Goal: Information Seeking & Learning: Learn about a topic

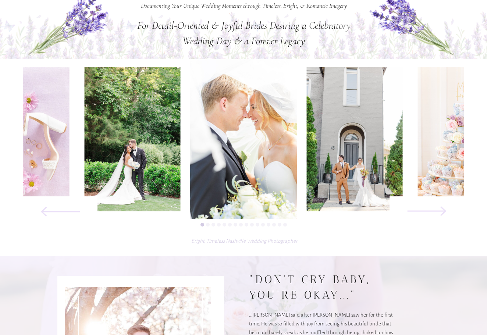
scroll to position [294, 0]
click at [441, 213] on icon at bounding box center [427, 211] width 99 height 51
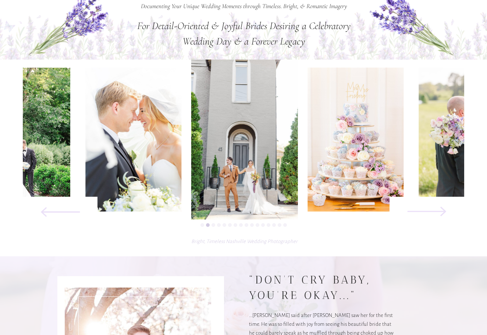
click at [441, 213] on icon at bounding box center [427, 211] width 99 height 51
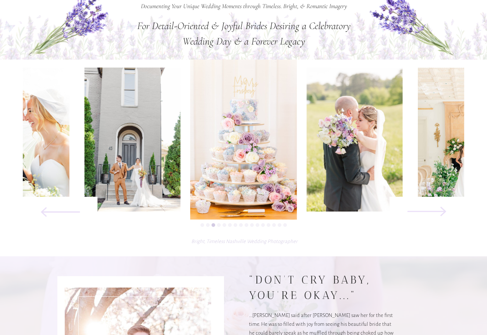
click at [441, 213] on icon at bounding box center [427, 211] width 99 height 51
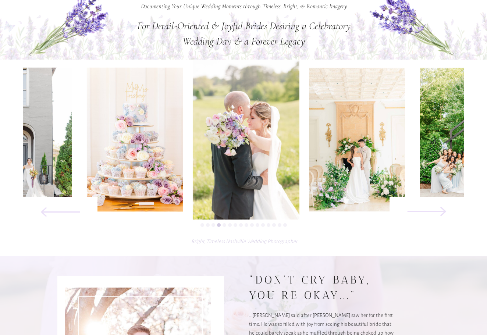
click at [441, 213] on icon at bounding box center [427, 211] width 99 height 51
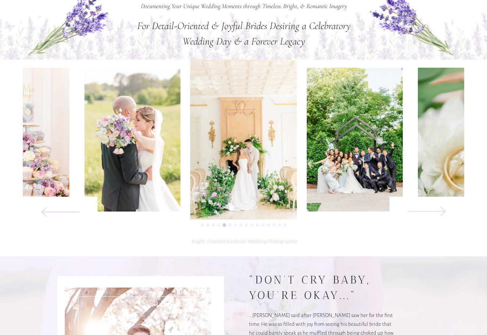
click at [441, 213] on icon at bounding box center [427, 211] width 99 height 51
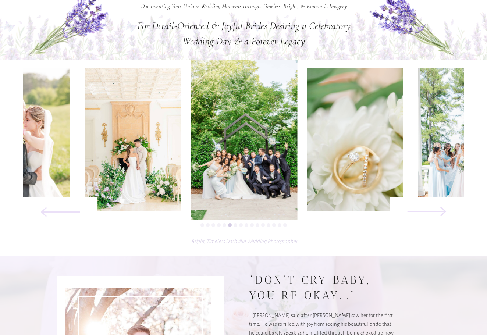
click at [441, 213] on icon at bounding box center [427, 211] width 99 height 51
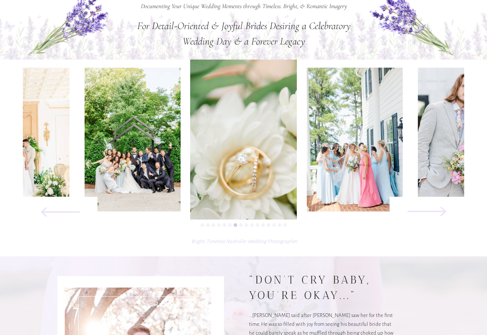
click at [441, 213] on icon at bounding box center [427, 211] width 99 height 51
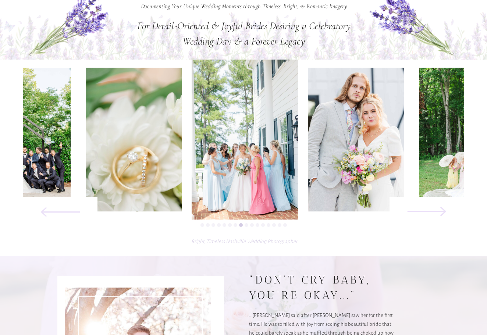
click at [441, 213] on icon at bounding box center [427, 211] width 99 height 51
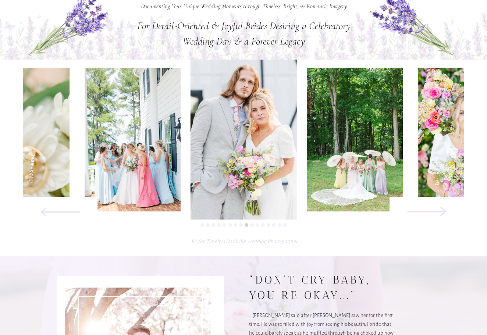
click at [441, 213] on icon at bounding box center [427, 211] width 99 height 51
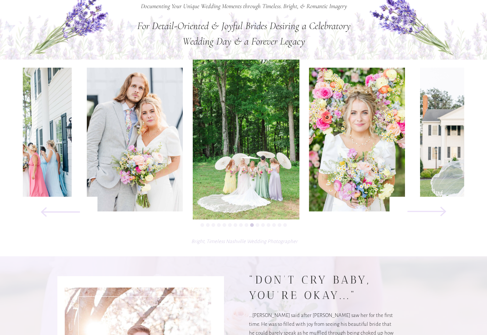
click at [441, 213] on icon at bounding box center [427, 211] width 99 height 51
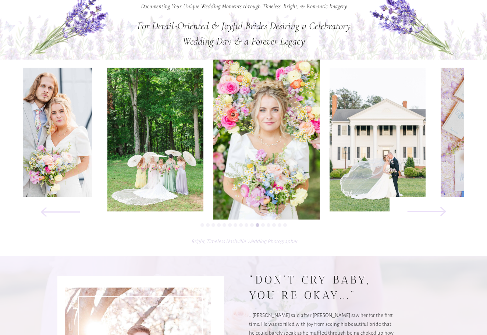
click at [441, 213] on icon at bounding box center [427, 211] width 99 height 51
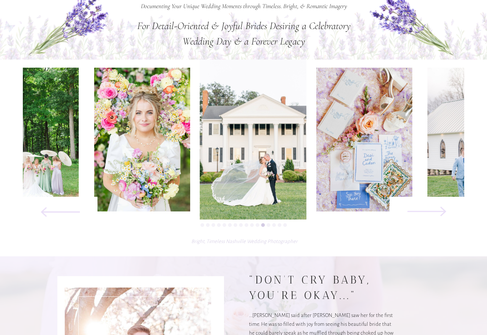
click at [441, 213] on icon at bounding box center [427, 211] width 99 height 51
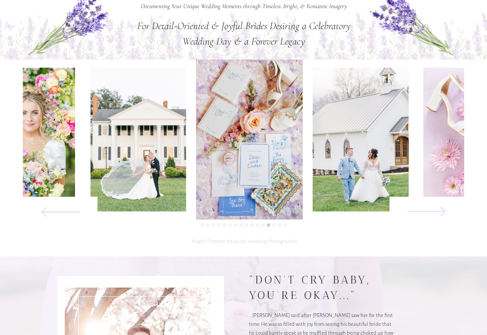
click at [441, 213] on icon at bounding box center [427, 211] width 99 height 51
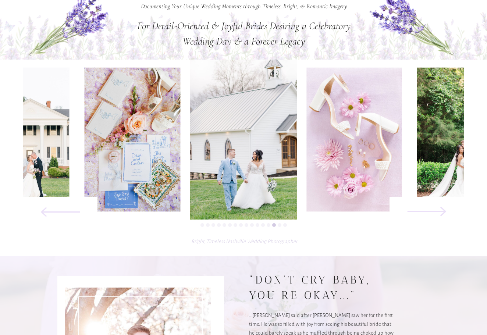
click at [441, 213] on icon at bounding box center [427, 211] width 99 height 51
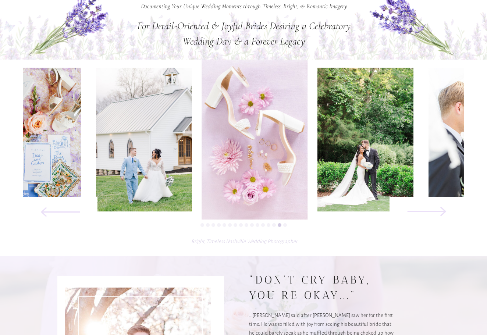
click at [441, 213] on icon at bounding box center [427, 211] width 99 height 51
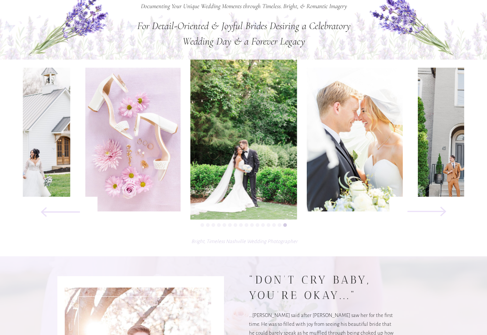
click at [441, 213] on icon at bounding box center [427, 211] width 99 height 51
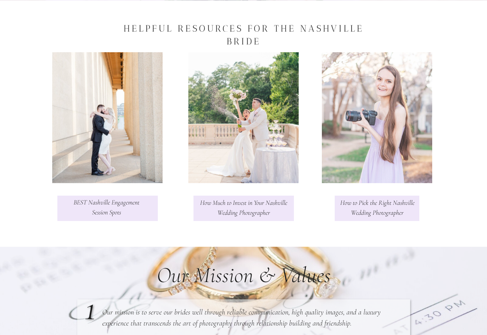
scroll to position [848, 0]
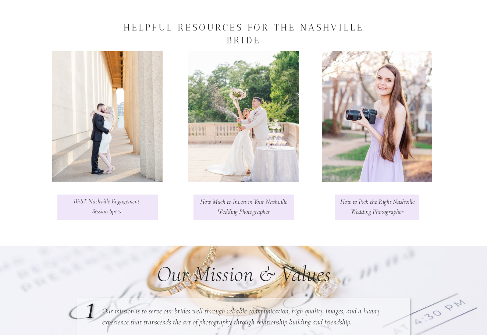
click at [378, 213] on h3 "How to Pick the Right Nashville Wedding Photographer" at bounding box center [377, 207] width 77 height 21
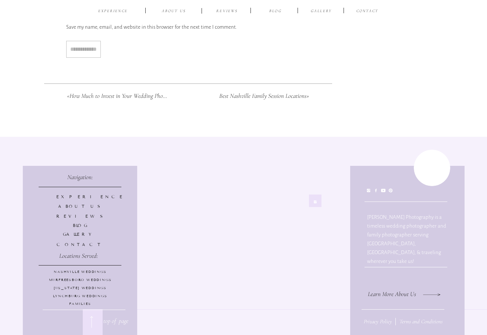
scroll to position [2597, 0]
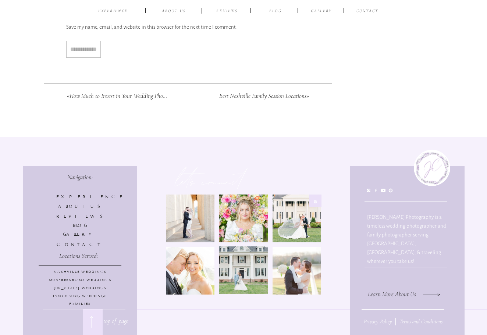
click at [79, 235] on p "gallery" at bounding box center [79, 234] width 47 height 6
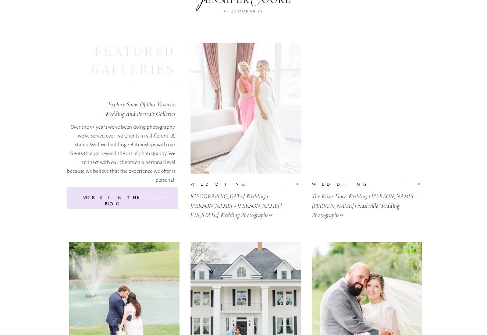
scroll to position [65, 0]
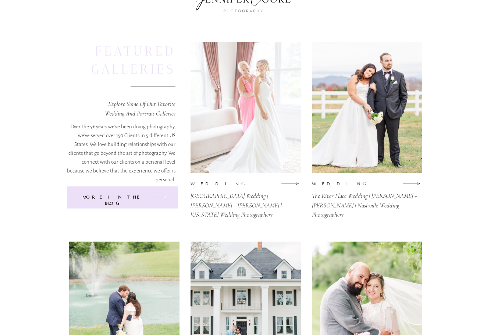
click at [239, 166] on div at bounding box center [246, 107] width 110 height 131
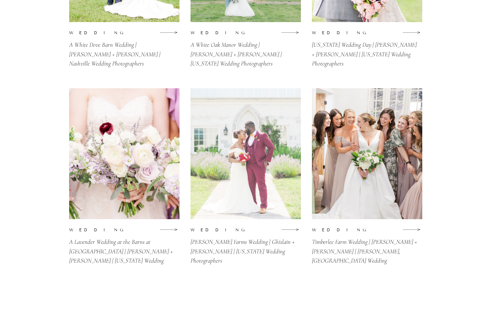
scroll to position [418, 0]
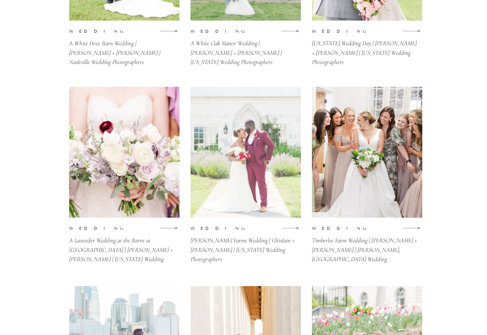
click at [249, 201] on div at bounding box center [246, 152] width 110 height 131
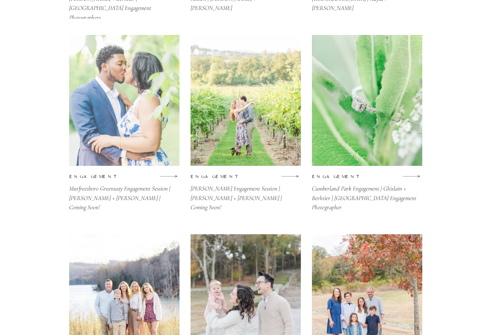
scroll to position [873, 0]
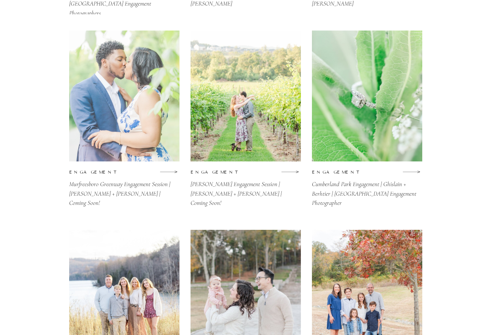
click at [125, 88] on div at bounding box center [124, 96] width 110 height 131
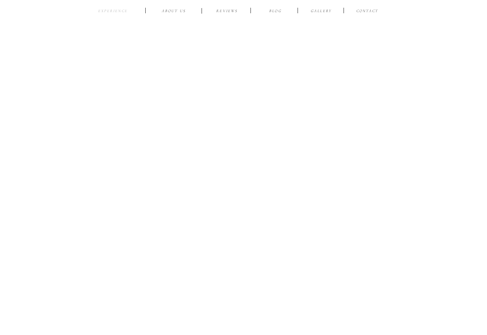
scroll to position [3349, 0]
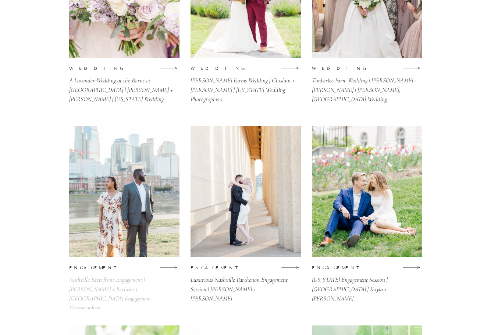
scroll to position [576, 0]
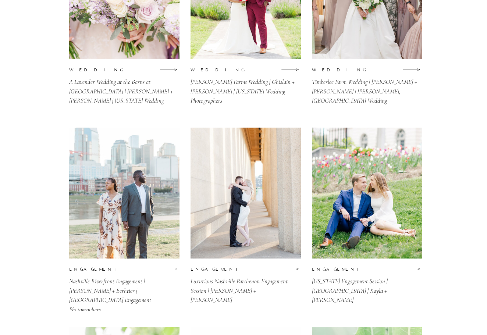
click at [175, 266] on icon at bounding box center [169, 269] width 18 height 9
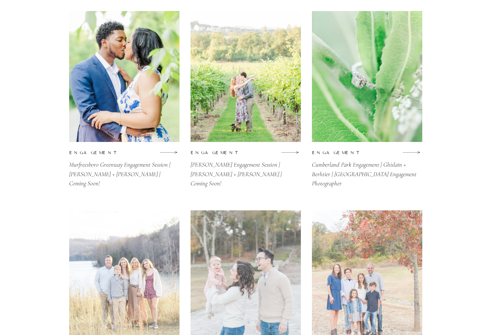
scroll to position [908, 0]
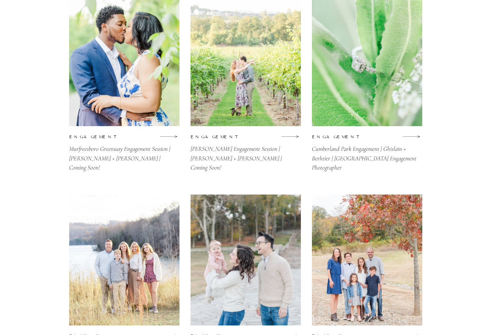
click at [179, 135] on div "CONTACT BLOG Gallery ABOUT US EXPERIENCE reviews The River Place Wedding | Rach…" at bounding box center [243, 176] width 487 height 2168
click at [174, 136] on icon at bounding box center [169, 136] width 18 height 9
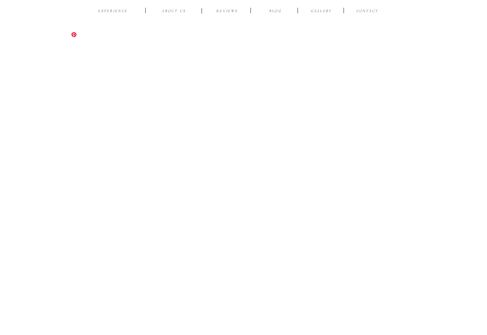
scroll to position [2436, 0]
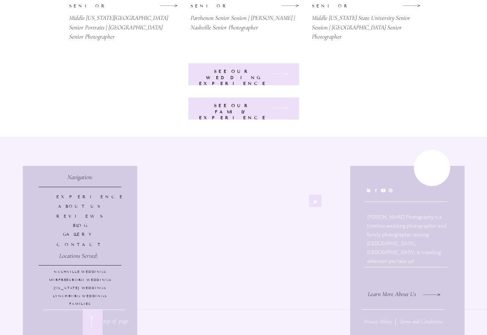
scroll to position [1832, 0]
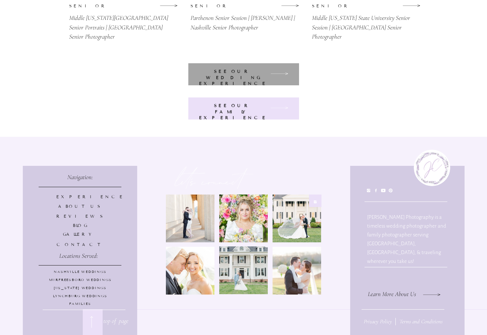
click at [233, 81] on div at bounding box center [243, 74] width 111 height 22
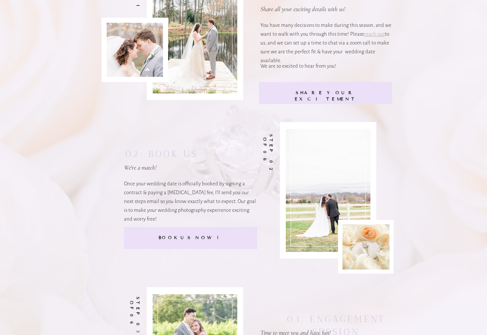
scroll to position [1512, 0]
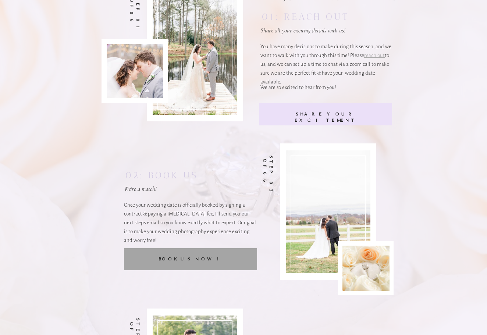
click at [178, 254] on div at bounding box center [190, 259] width 133 height 22
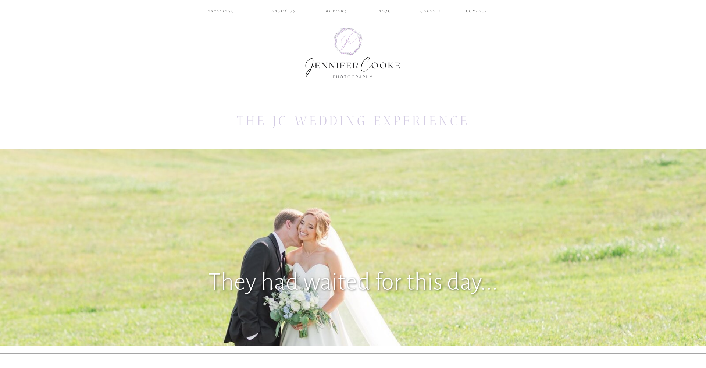
scroll to position [0, 0]
click at [435, 12] on nav "Gallery" at bounding box center [431, 11] width 25 height 7
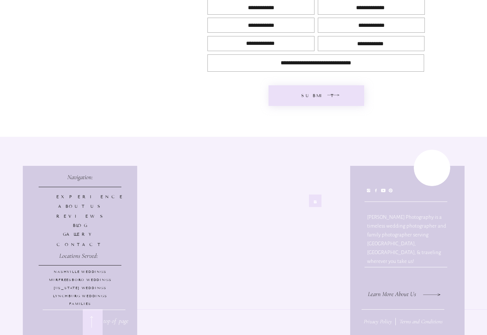
scroll to position [406, 0]
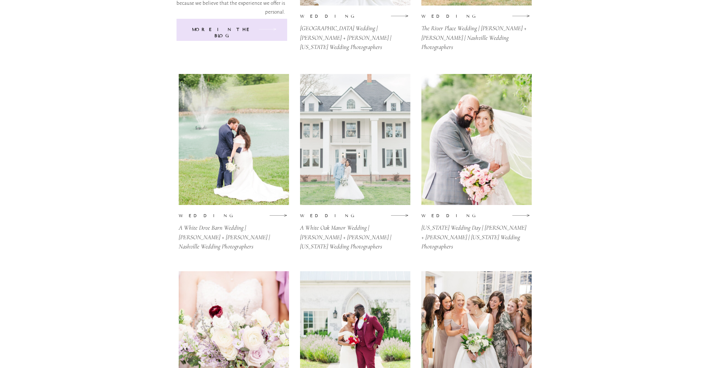
scroll to position [237, 0]
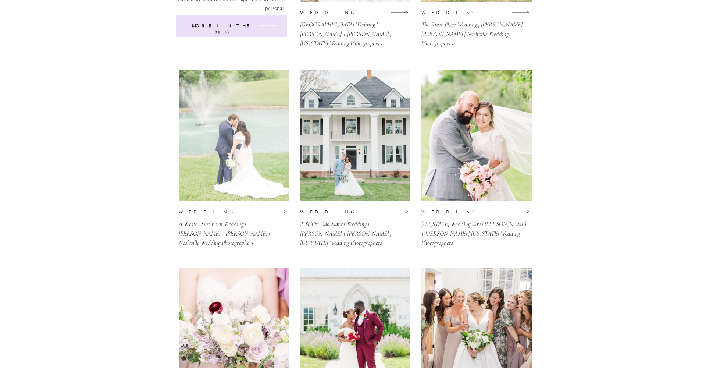
click at [237, 153] on div at bounding box center [234, 135] width 110 height 131
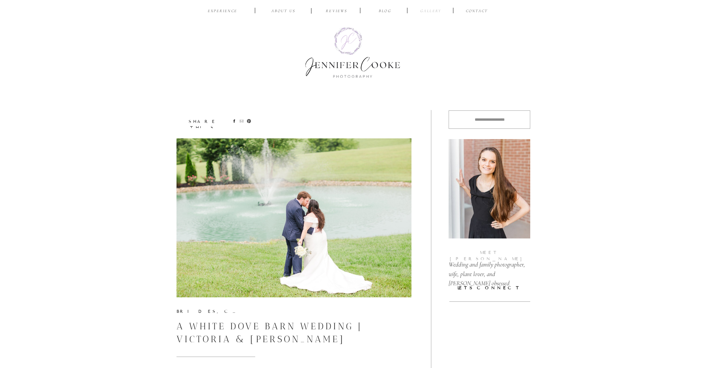
click at [424, 11] on nav "Gallery" at bounding box center [431, 11] width 25 height 7
